Goal: Information Seeking & Learning: Understand process/instructions

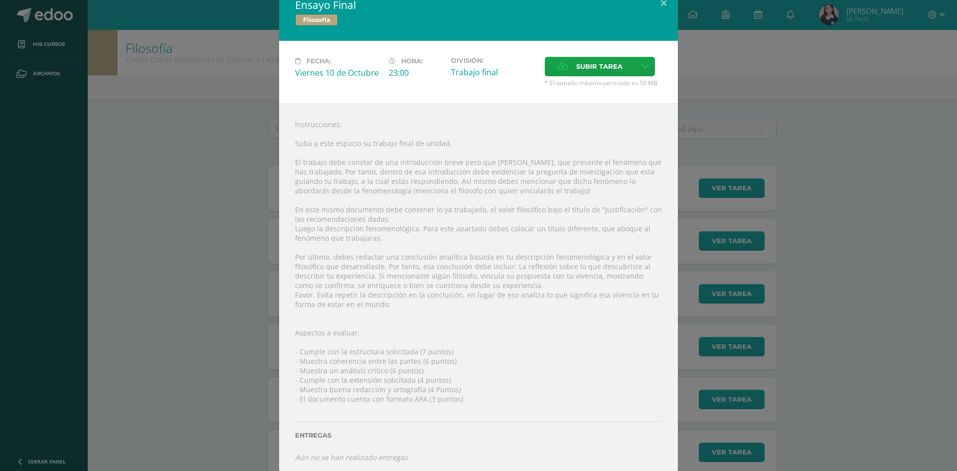
scroll to position [21, 0]
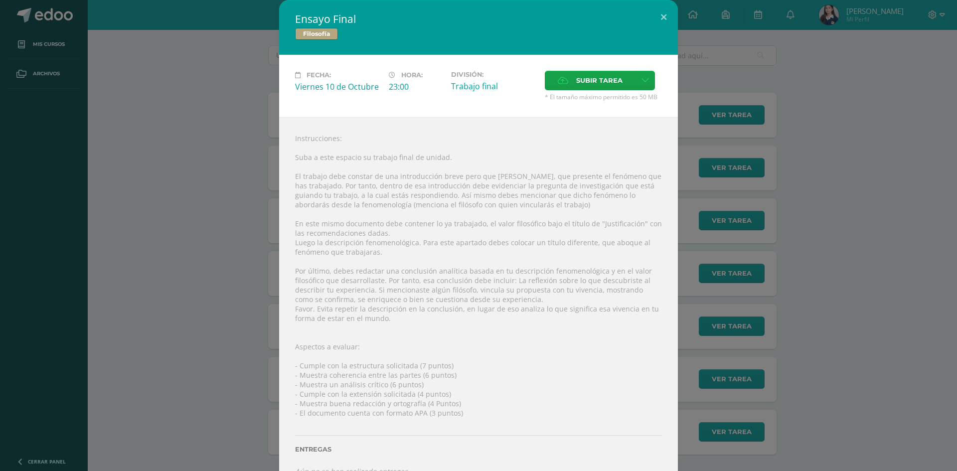
scroll to position [21, 0]
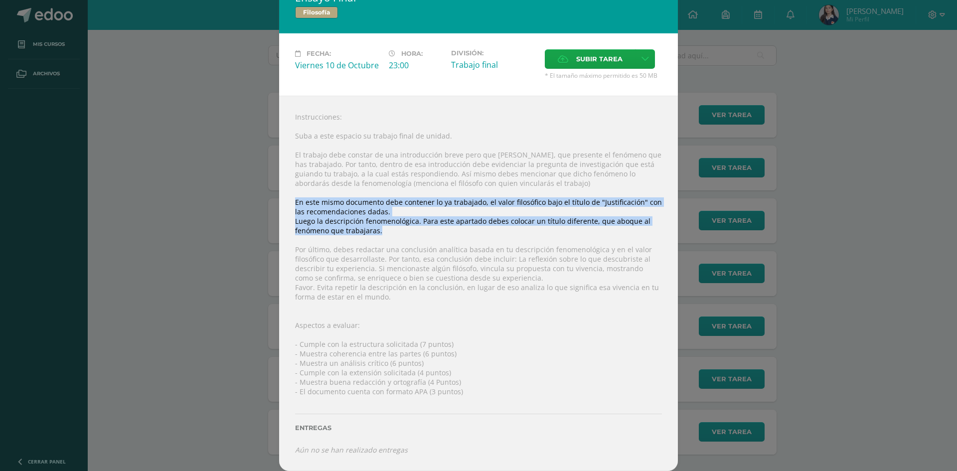
drag, startPoint x: 291, startPoint y: 203, endPoint x: 407, endPoint y: 231, distance: 118.9
click at [407, 231] on div "Instrucciones: Suba a este espacio su trabajo final de unidad. El trabajo debe …" at bounding box center [478, 283] width 399 height 375
copy div "En este mismo documento debe contener lo ya trabajado, el valor filosófico bajo…"
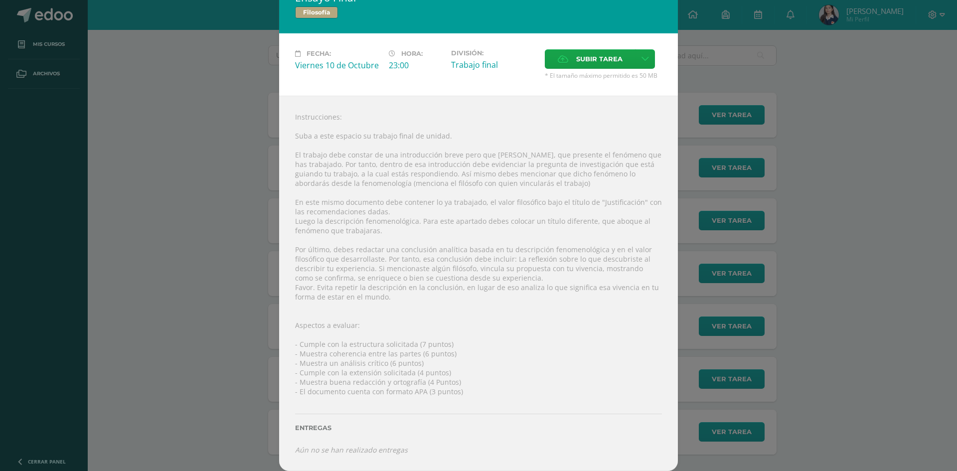
click at [411, 328] on div "Instrucciones: Suba a este espacio su trabajo final de unidad. El trabajo debe …" at bounding box center [478, 283] width 399 height 375
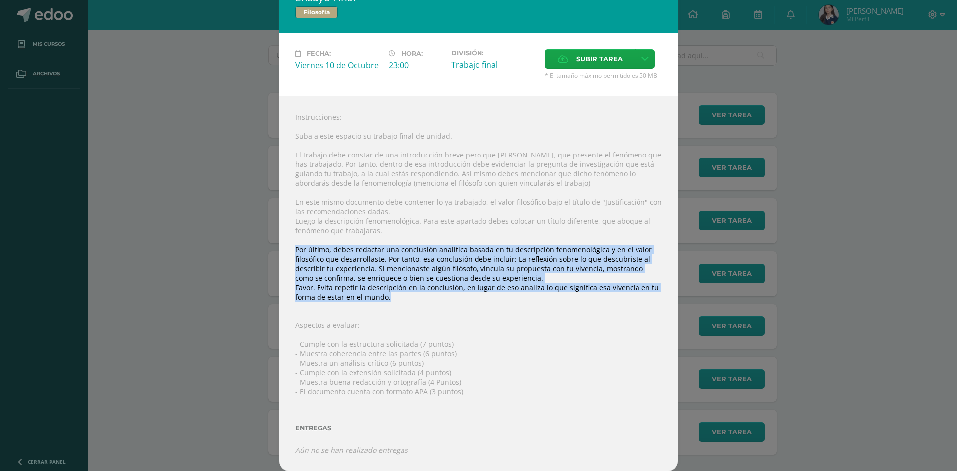
drag, startPoint x: 287, startPoint y: 250, endPoint x: 433, endPoint y: 299, distance: 154.3
click at [433, 299] on div "Instrucciones: Suba a este espacio su trabajo final de unidad. El trabajo debe …" at bounding box center [478, 283] width 399 height 375
copy div "Por último, debes redactar una conclusión analítica basada en tu descripción fe…"
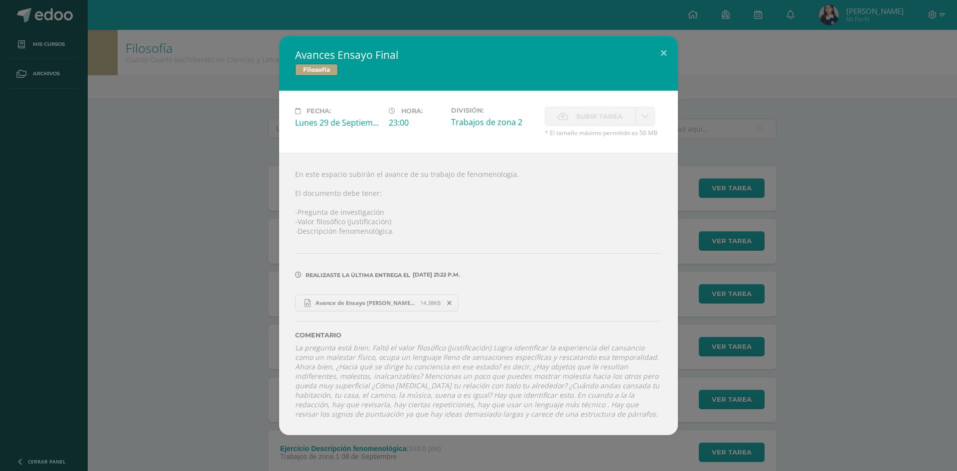
drag, startPoint x: 0, startPoint y: 0, endPoint x: 391, endPoint y: 300, distance: 492.9
click at [391, 300] on span "Avance de Ensayo [PERSON_NAME].docx" at bounding box center [366, 302] width 110 height 7
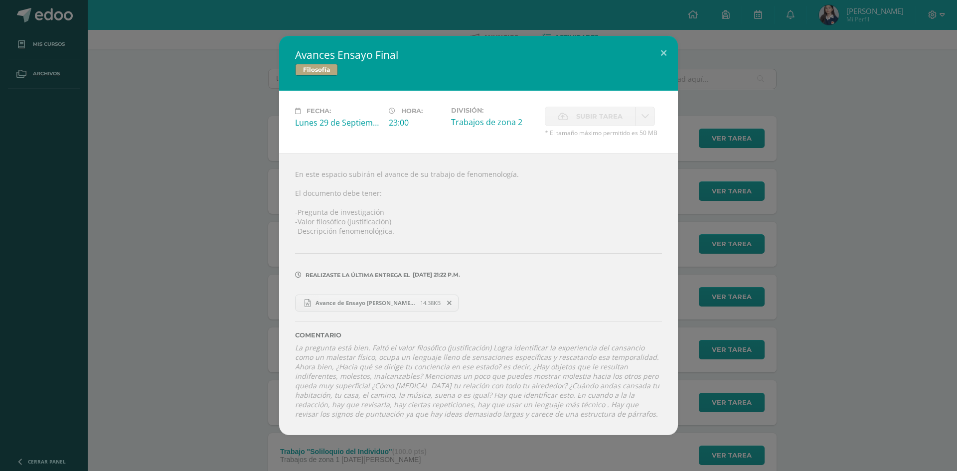
scroll to position [50, 0]
